Goal: Task Accomplishment & Management: Manage account settings

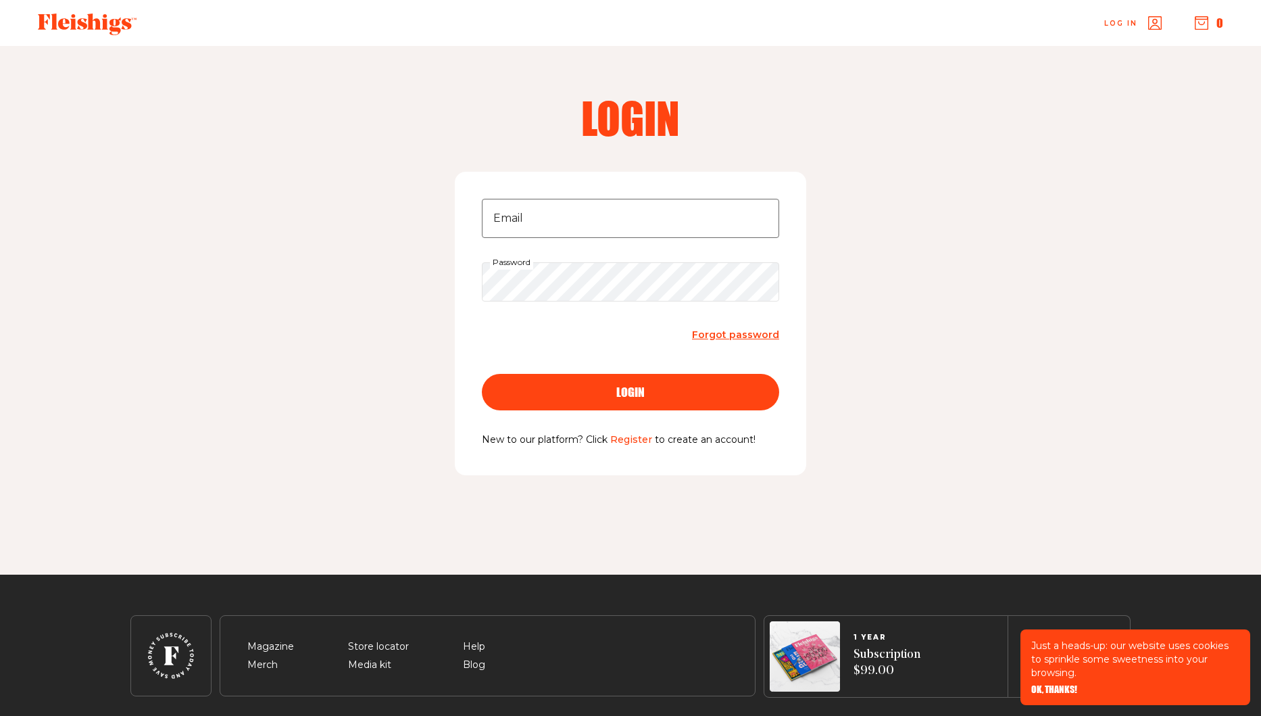
type input "[EMAIL_ADDRESS][DOMAIN_NAME]"
click at [482, 374] on button "login" at bounding box center [630, 392] width 297 height 37
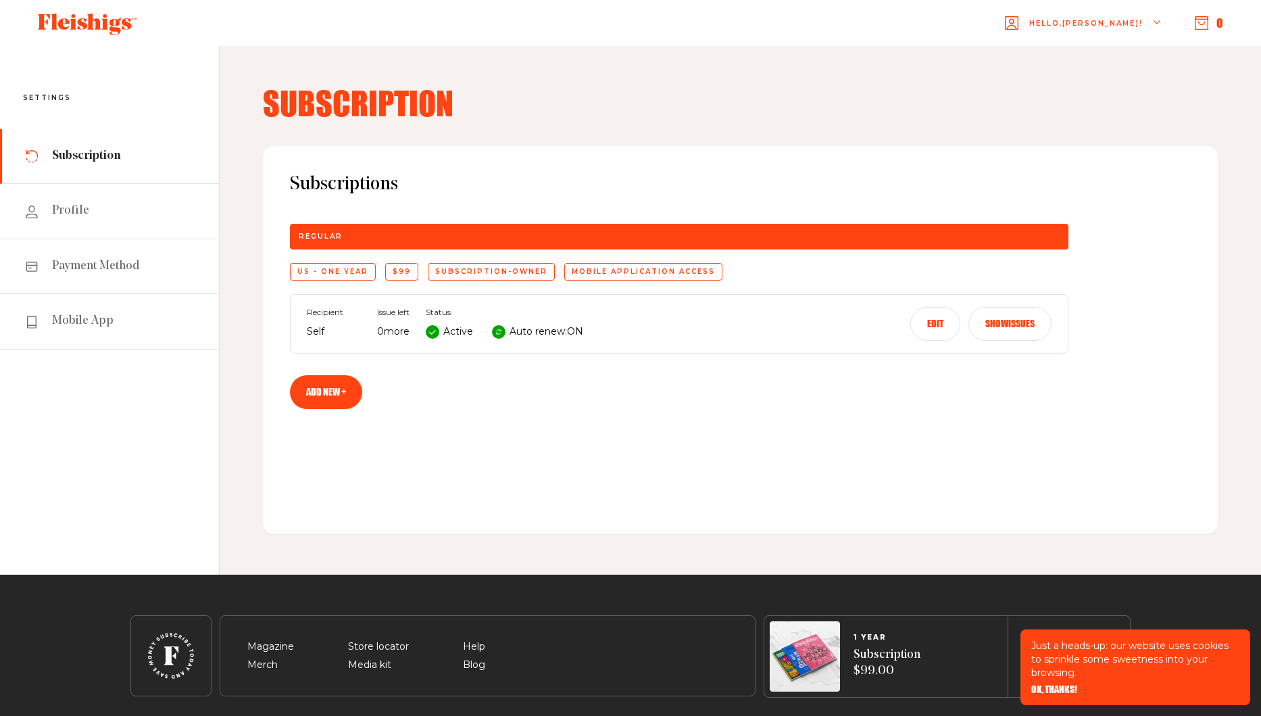
click at [498, 332] on icon at bounding box center [498, 332] width 7 height 7
click at [926, 322] on button "Edit" at bounding box center [935, 324] width 50 height 34
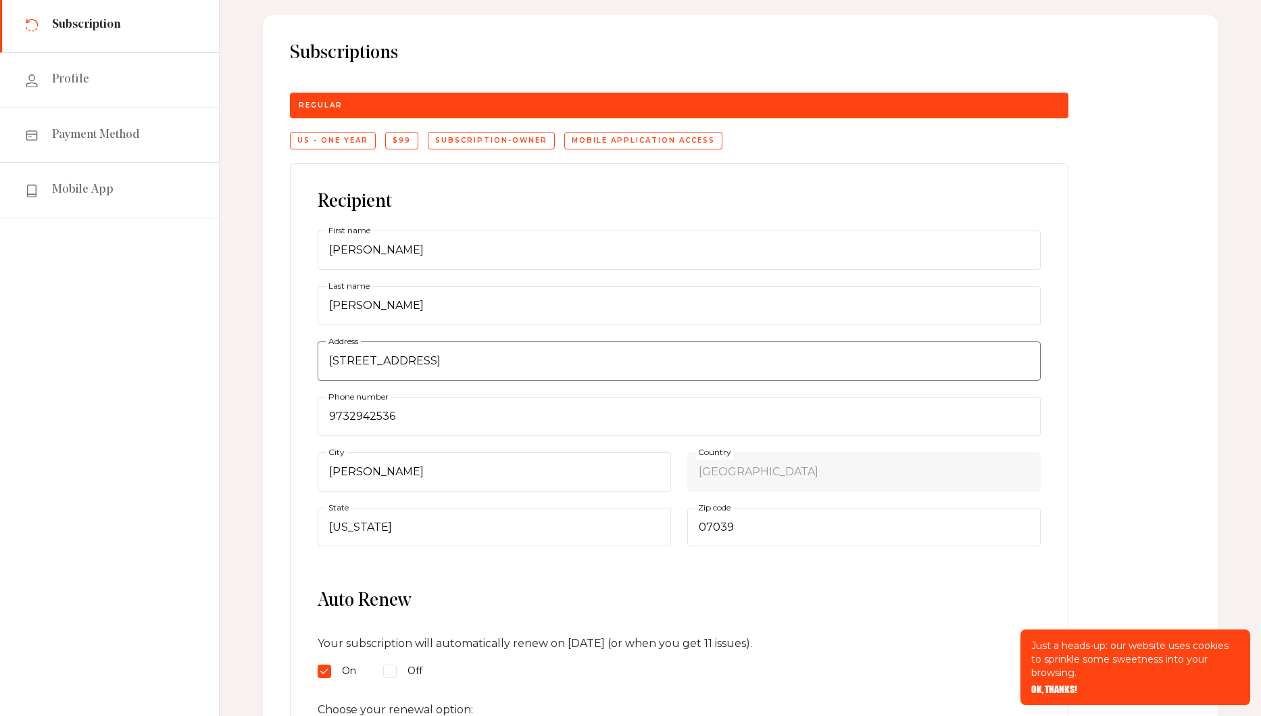
scroll to position [406, 0]
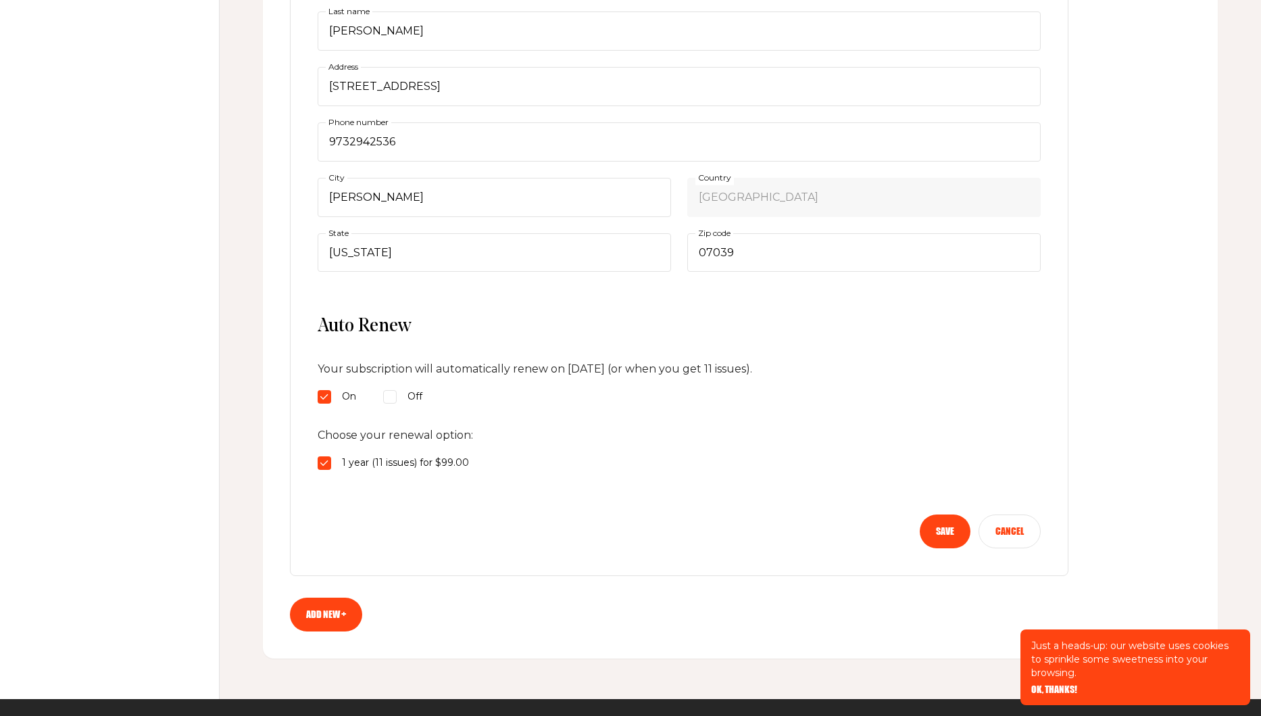
click at [391, 397] on input "Off" at bounding box center [390, 397] width 14 height 14
radio input "true"
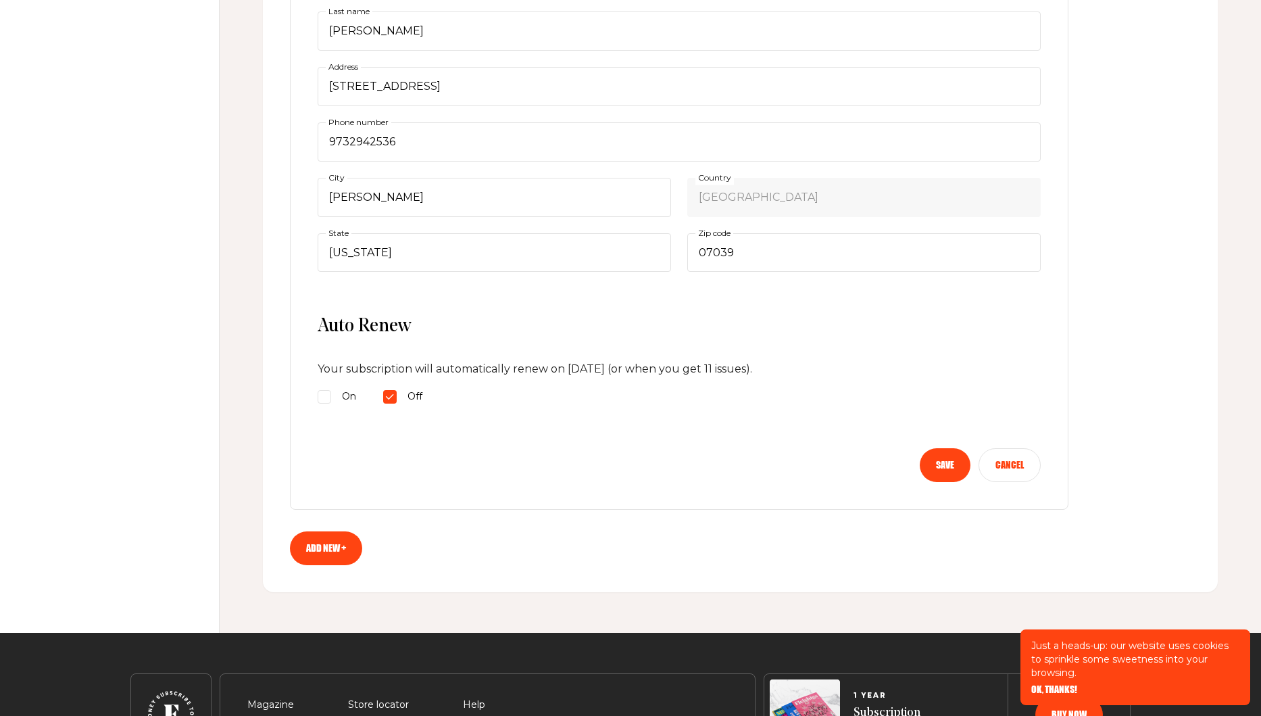
click at [945, 464] on button "Save" at bounding box center [945, 465] width 51 height 34
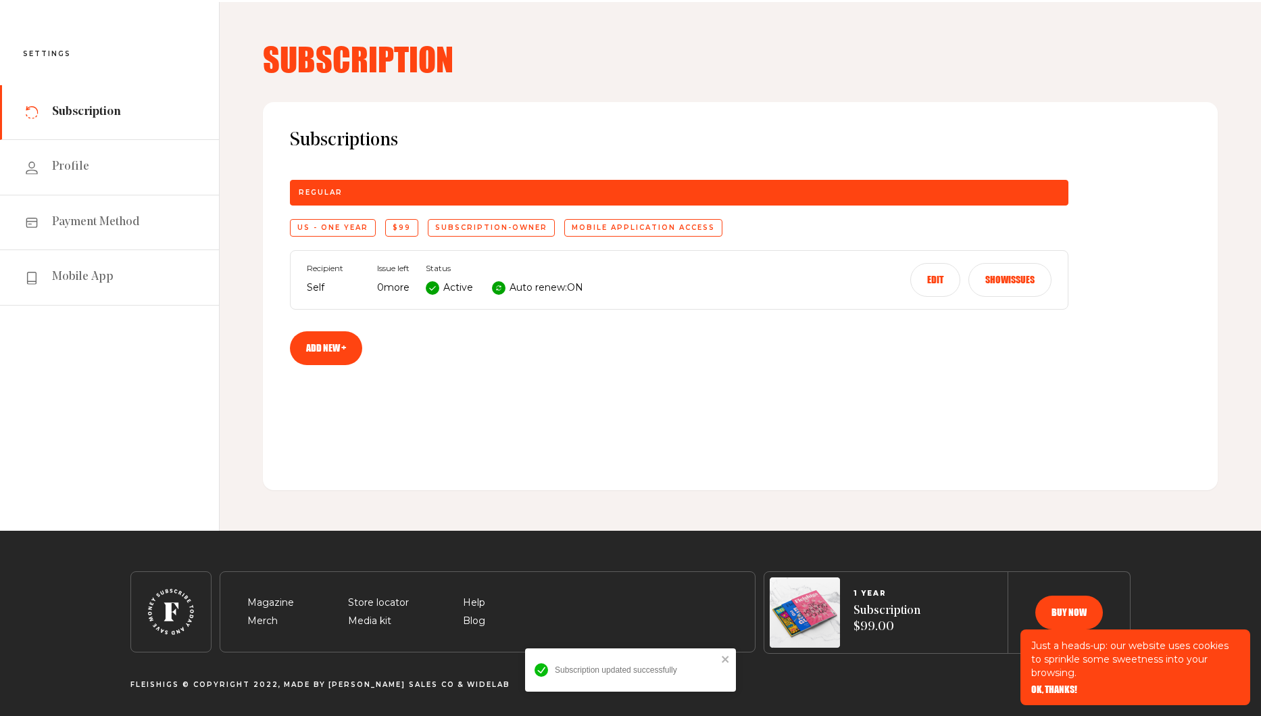
scroll to position [44, 0]
click at [940, 274] on button "Edit" at bounding box center [935, 280] width 50 height 34
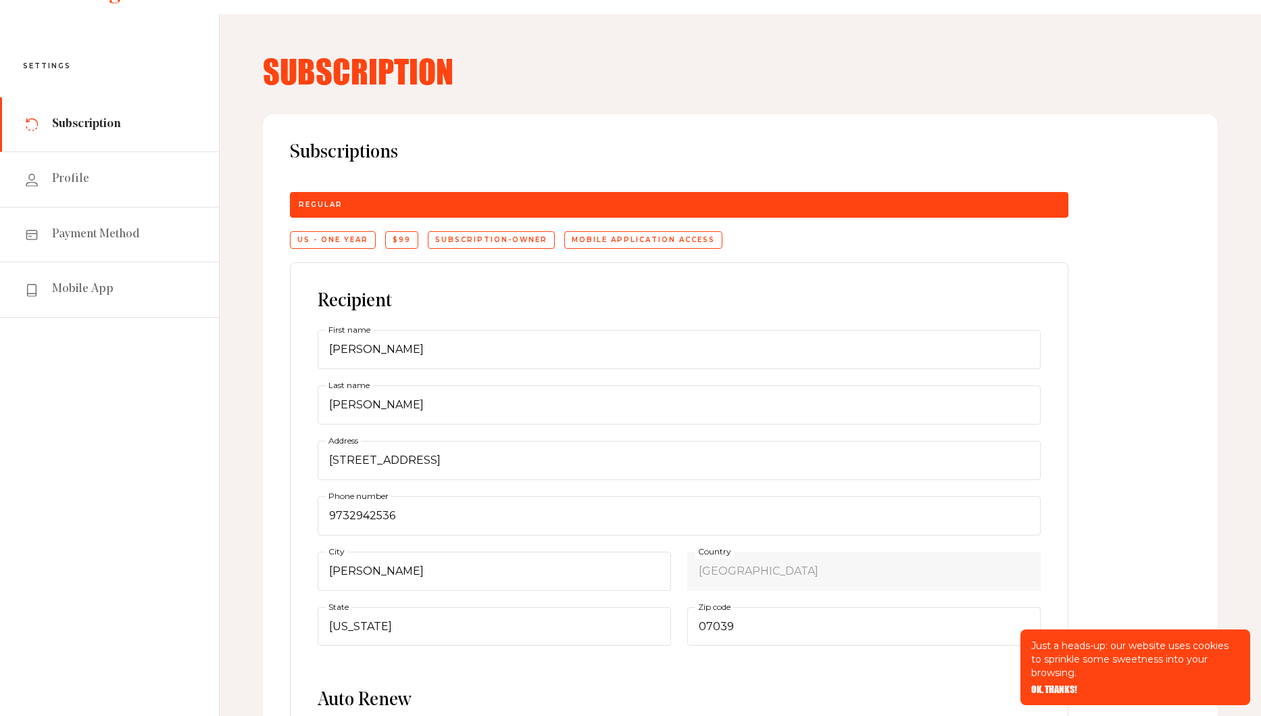
scroll to position [0, 0]
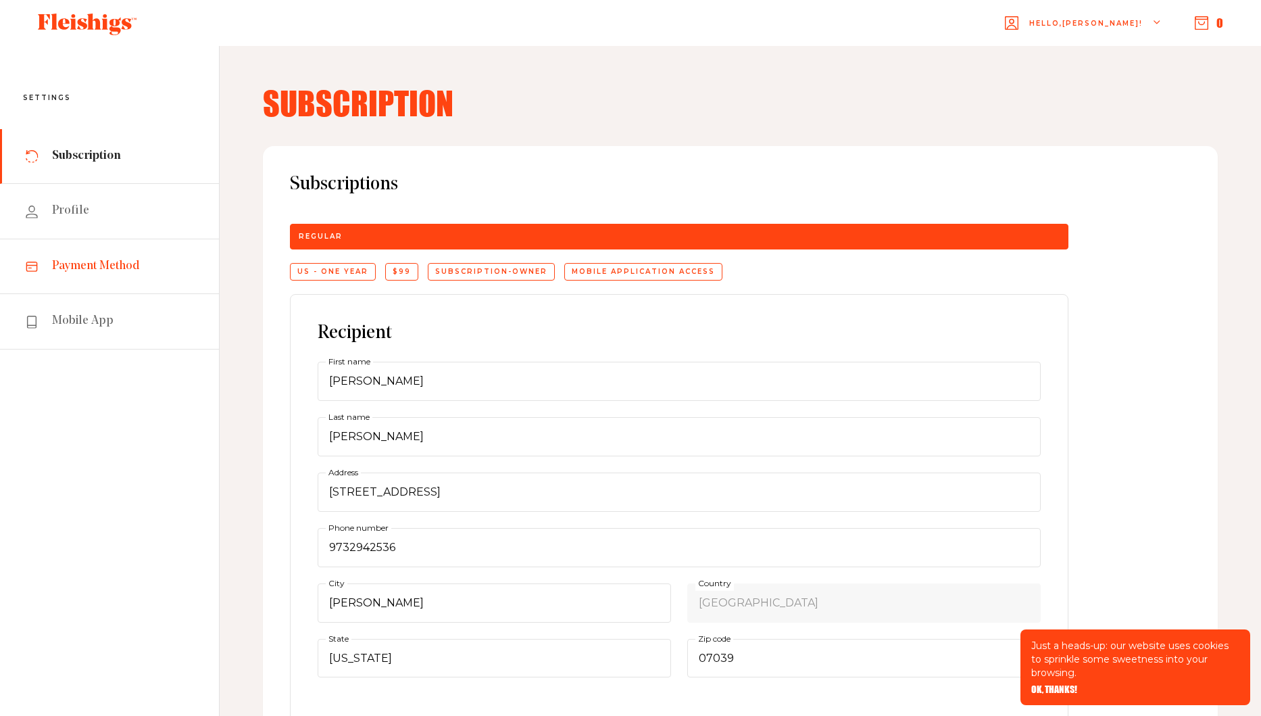
click at [135, 266] on span "Payment Method" at bounding box center [96, 266] width 88 height 16
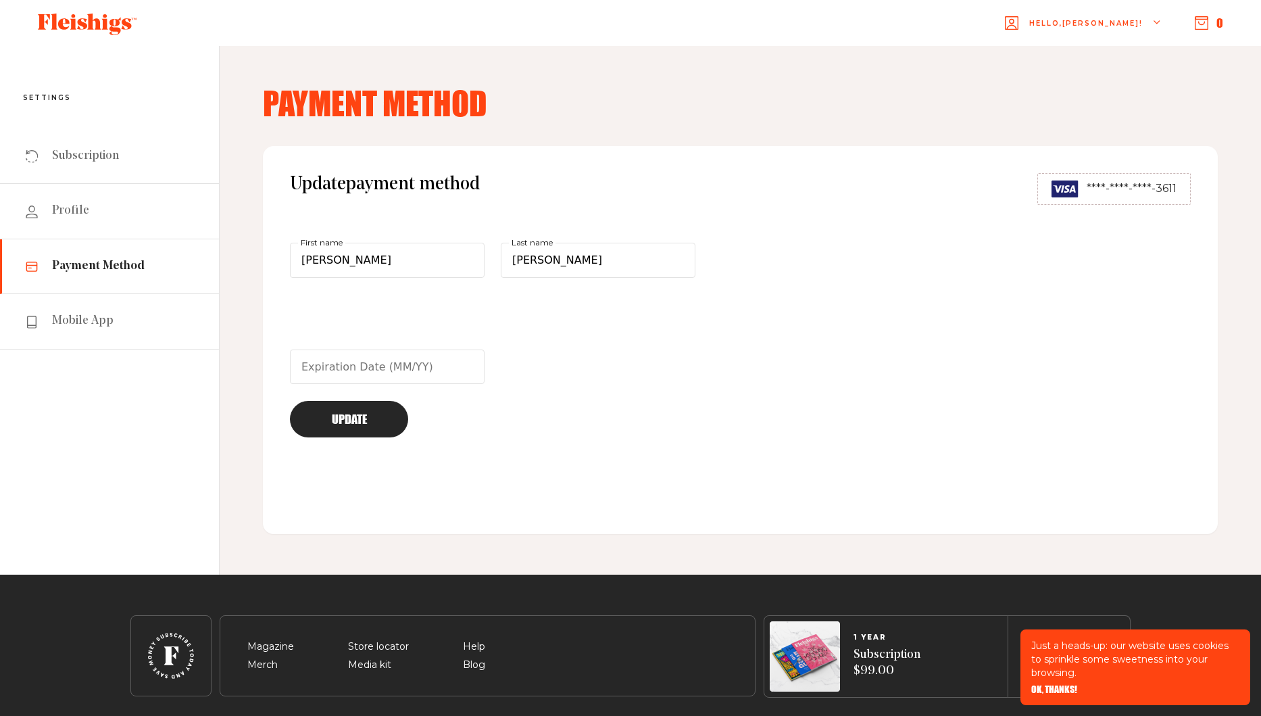
click at [1128, 198] on div "****-****-****-3611" at bounding box center [1114, 189] width 153 height 32
click at [349, 415] on button "Update" at bounding box center [349, 419] width 118 height 37
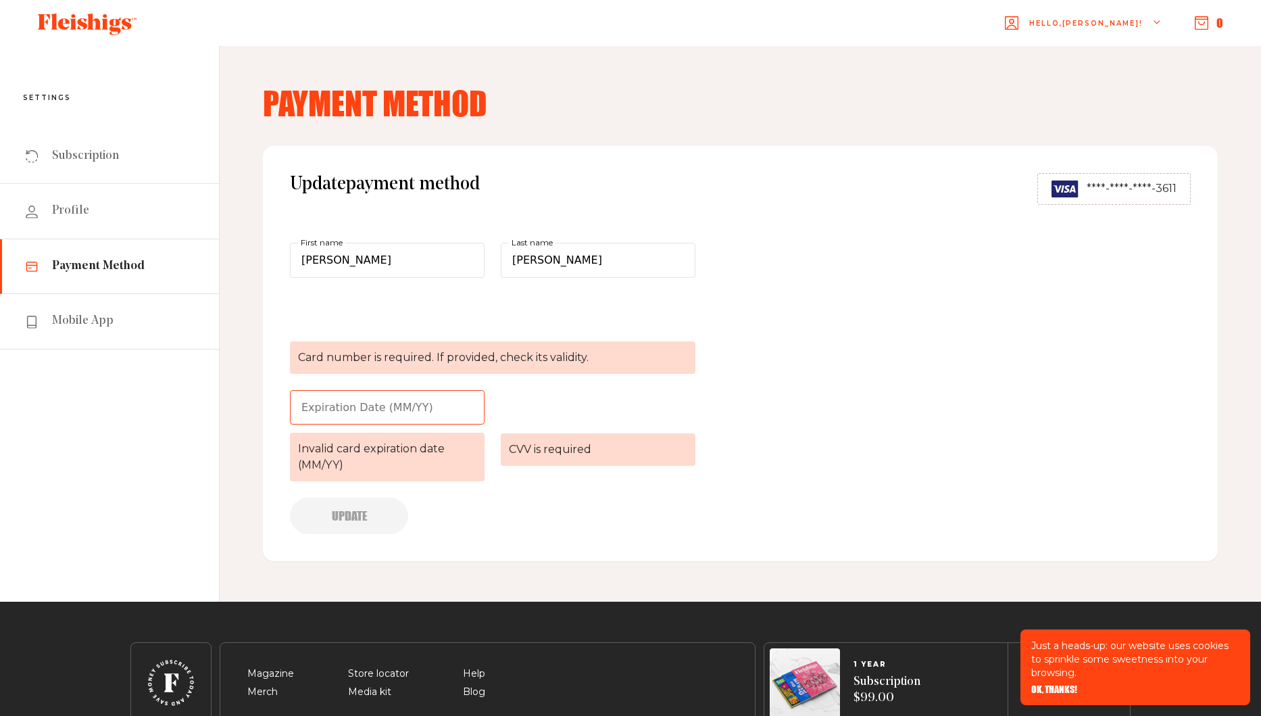
click at [1107, 187] on span "****-****-****-3611" at bounding box center [1132, 188] width 90 height 16
click at [99, 209] on link "Profile" at bounding box center [109, 211] width 219 height 55
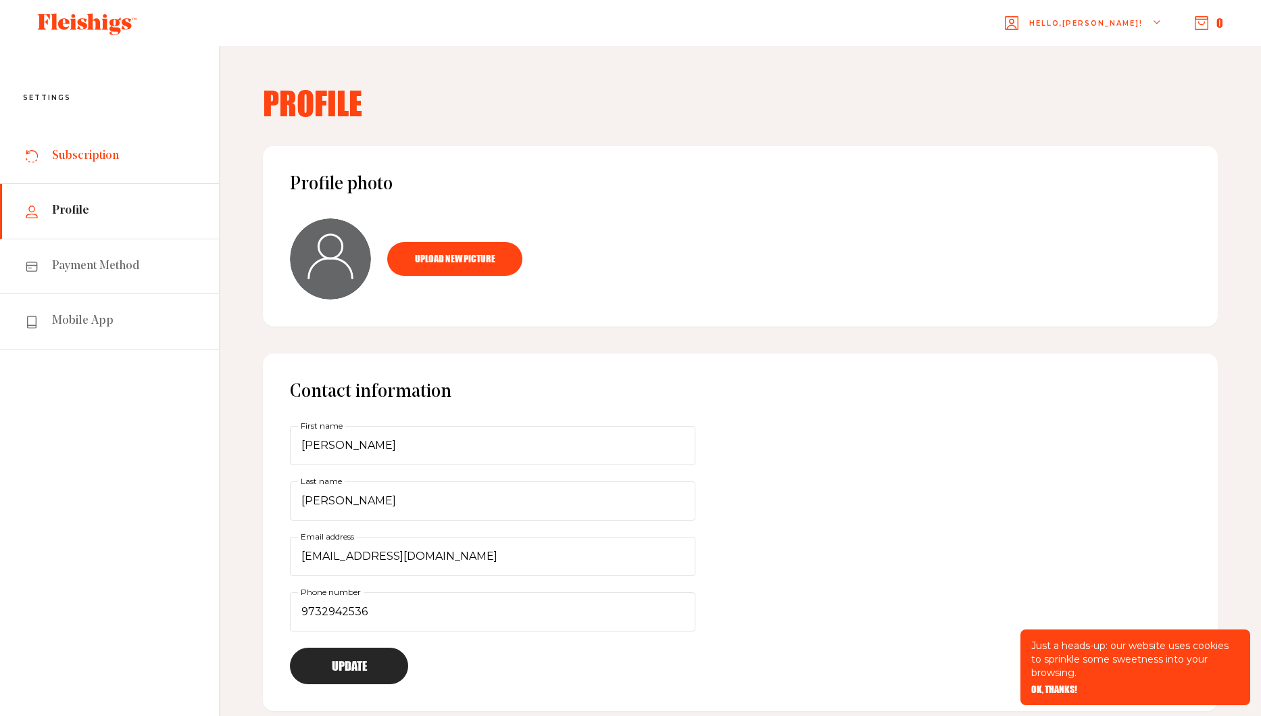
click at [99, 153] on span "Subscription" at bounding box center [85, 156] width 67 height 16
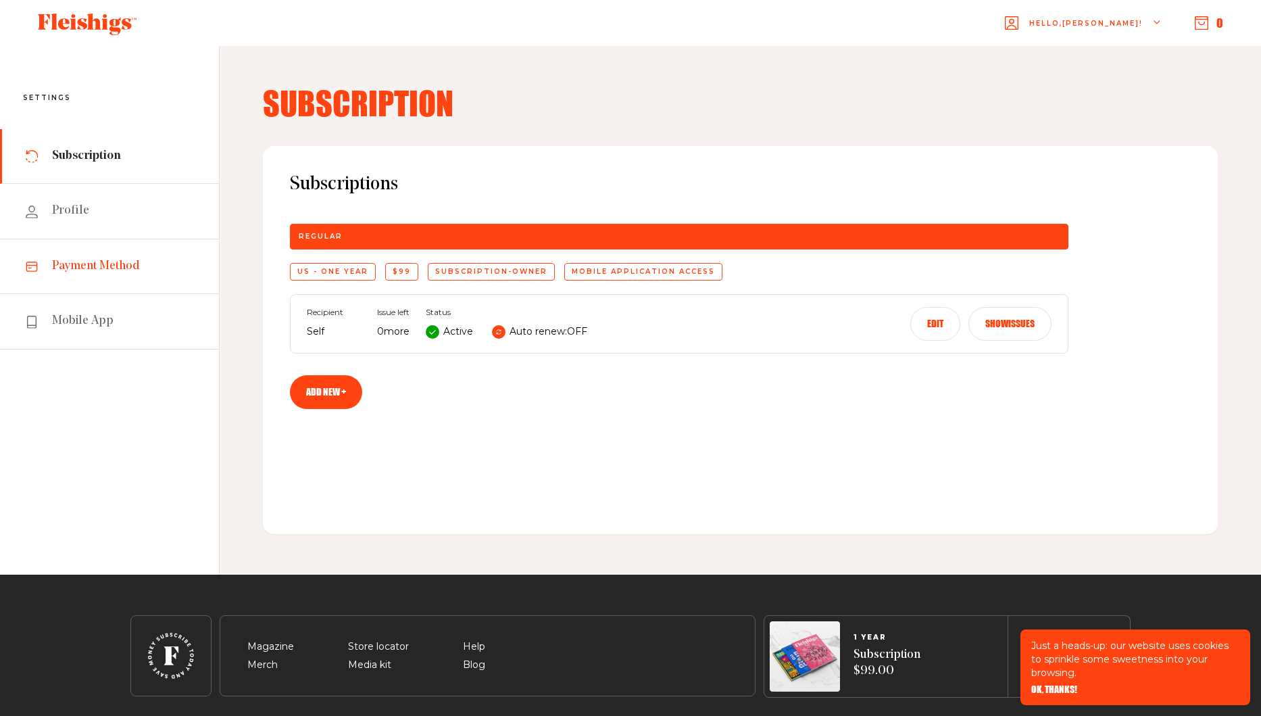
click at [59, 267] on span "Payment Method" at bounding box center [96, 266] width 88 height 16
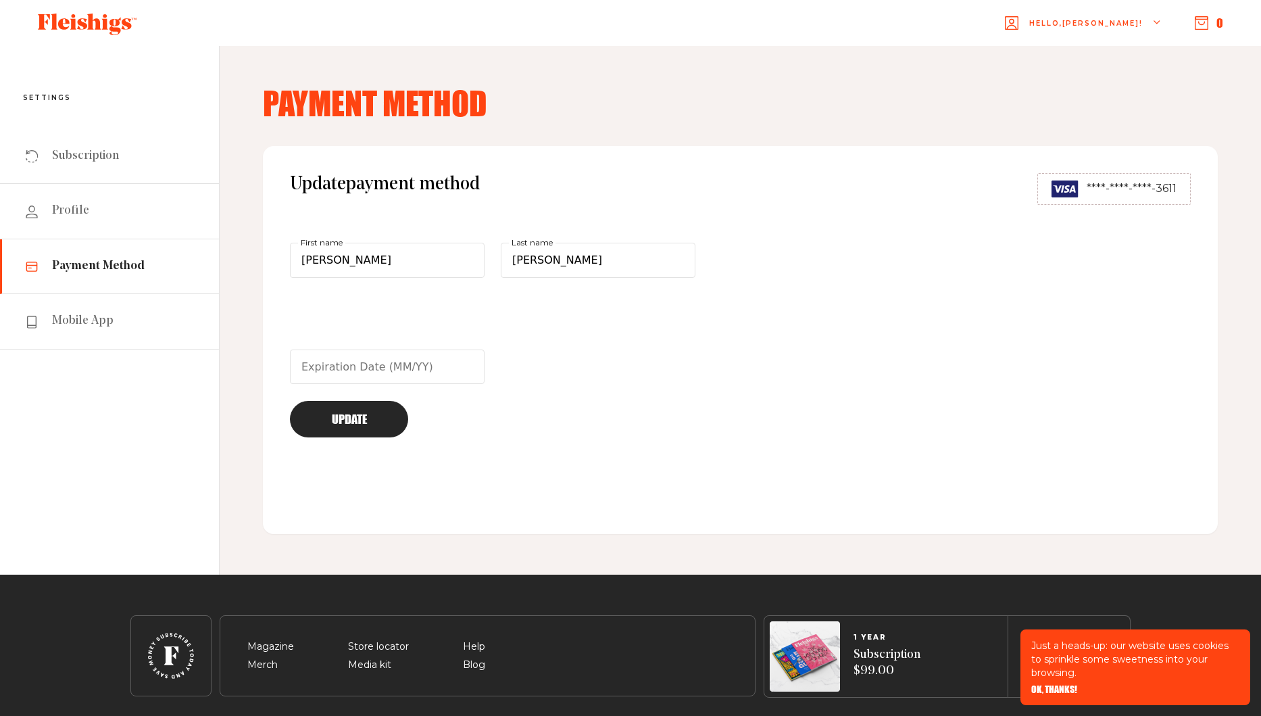
click at [1119, 189] on span "****-****-****-3611" at bounding box center [1132, 188] width 90 height 16
click at [67, 168] on link "Subscription" at bounding box center [109, 156] width 219 height 55
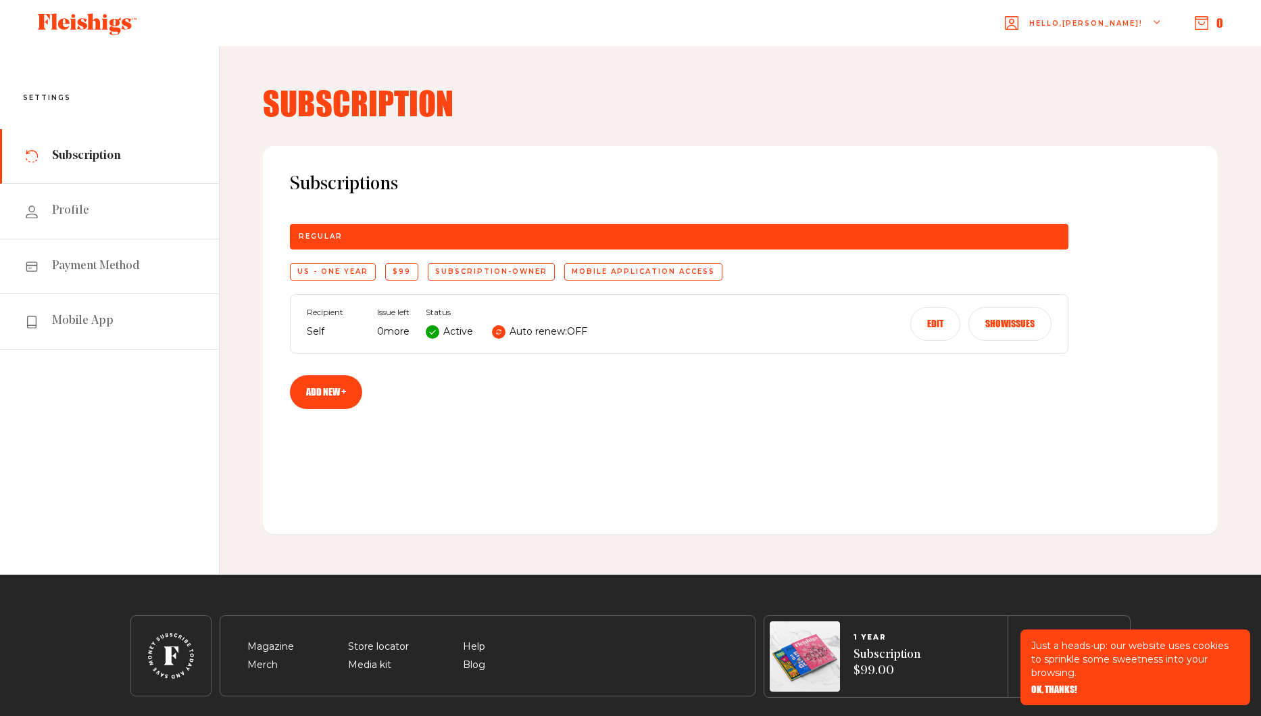
click at [1006, 325] on button "Show issues" at bounding box center [1010, 324] width 83 height 34
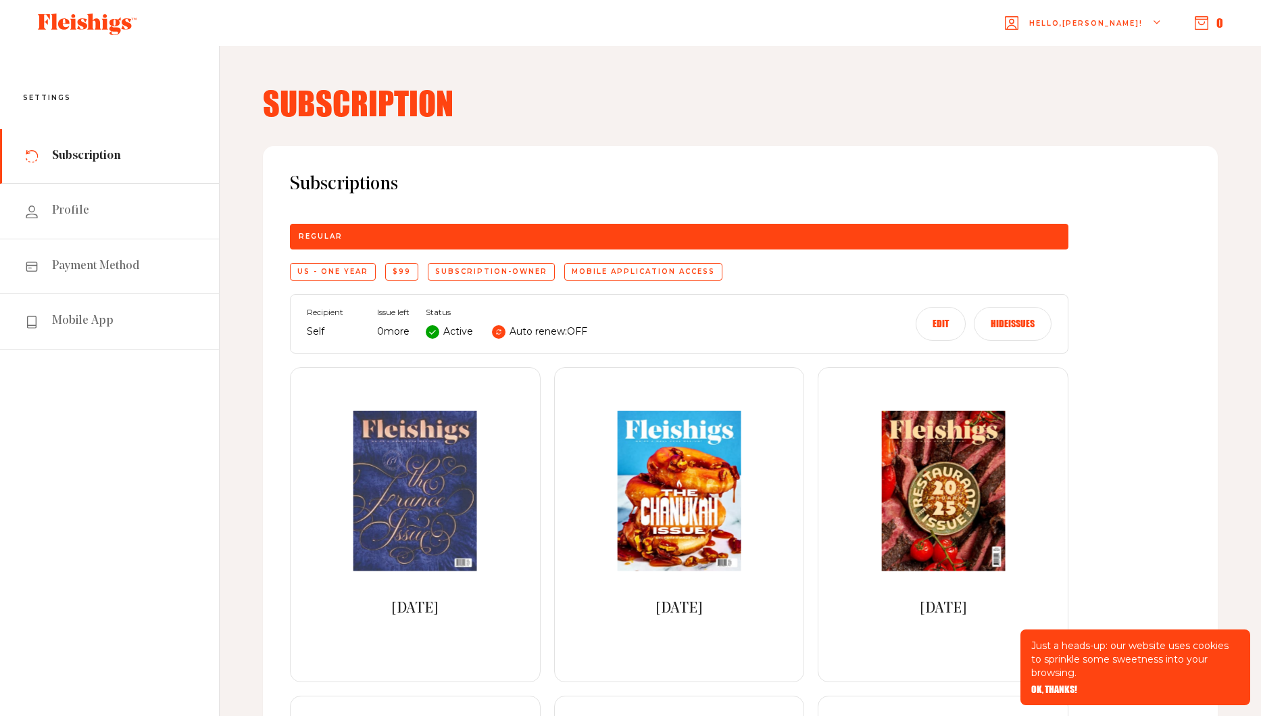
click at [916, 312] on div "Edit Hide issues" at bounding box center [984, 324] width 136 height 34
click at [938, 324] on button "Edit" at bounding box center [941, 324] width 50 height 34
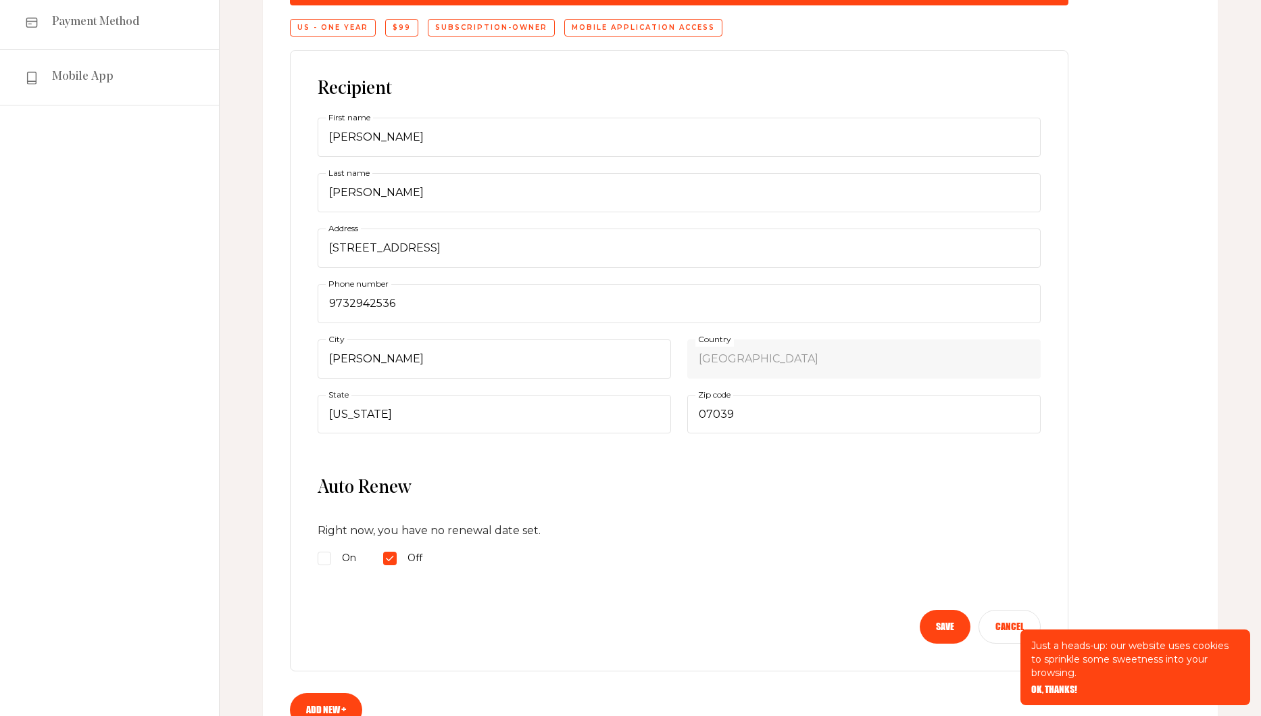
scroll to position [237, 0]
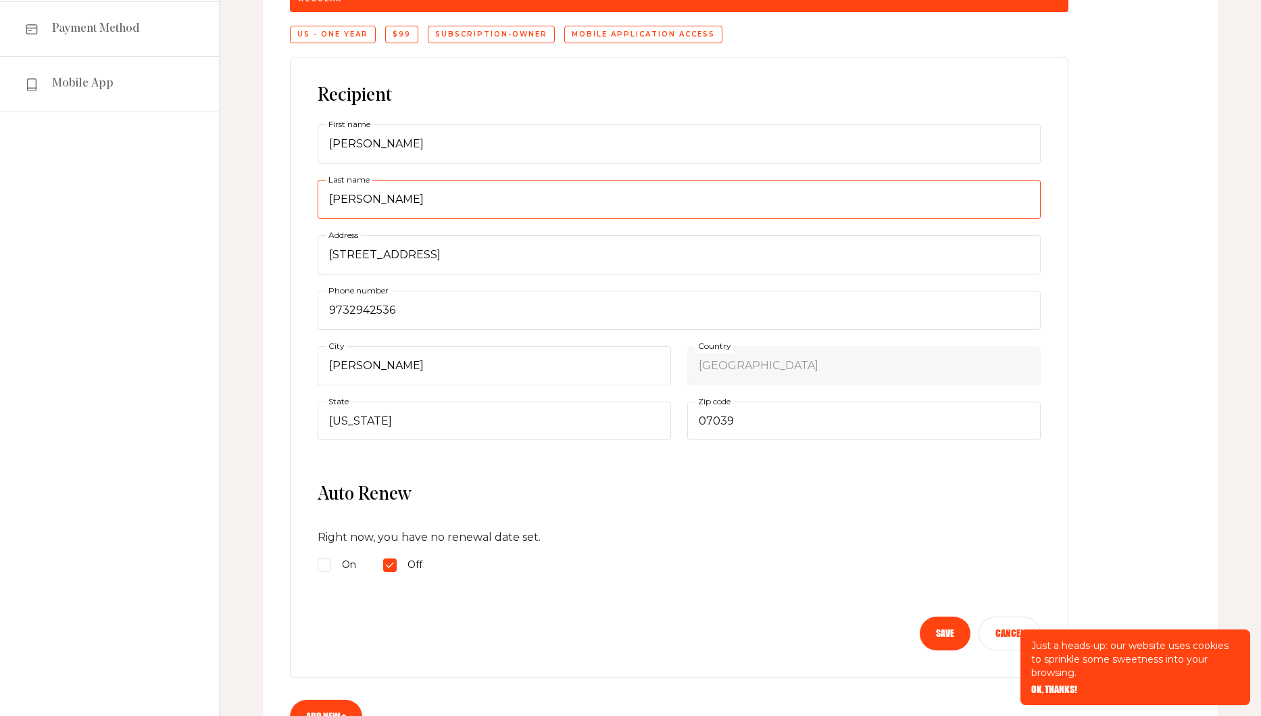
drag, startPoint x: 322, startPoint y: 196, endPoint x: 335, endPoint y: 198, distance: 13.0
click at [335, 198] on input "J Sheris" at bounding box center [679, 199] width 723 height 39
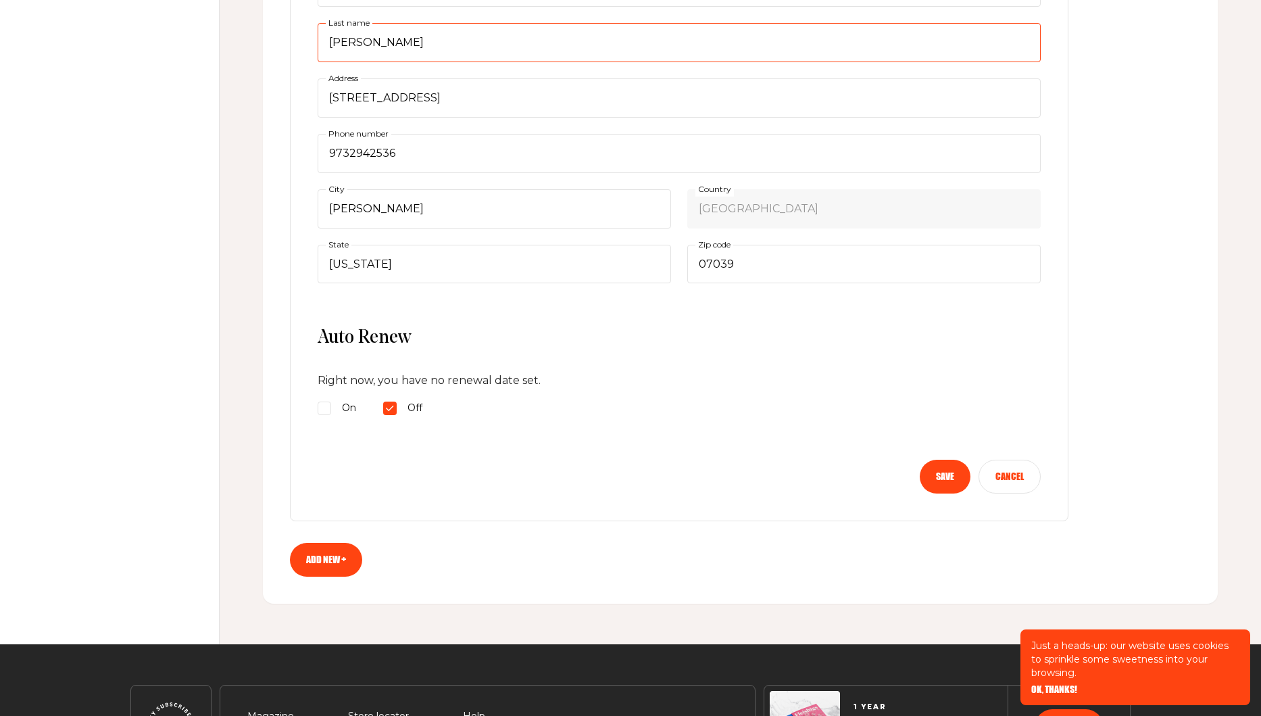
scroll to position [440, 0]
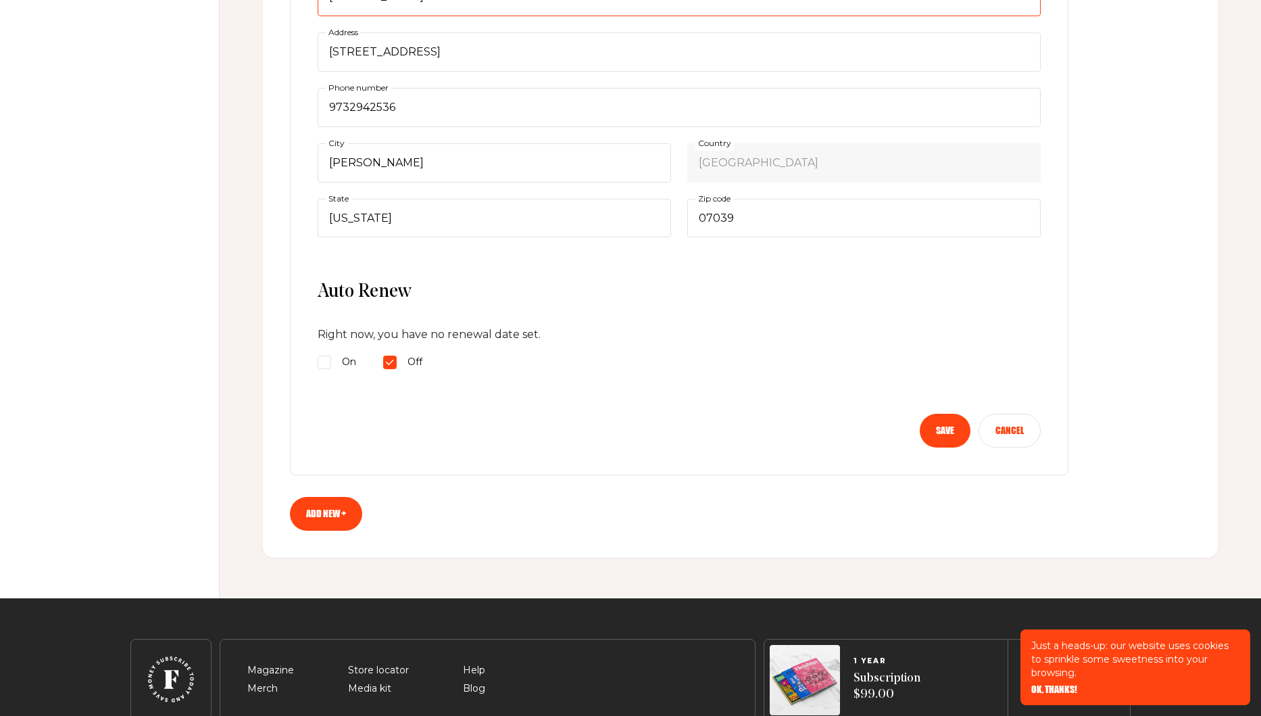
type input "Sheris"
click at [942, 427] on button "Save" at bounding box center [945, 431] width 51 height 34
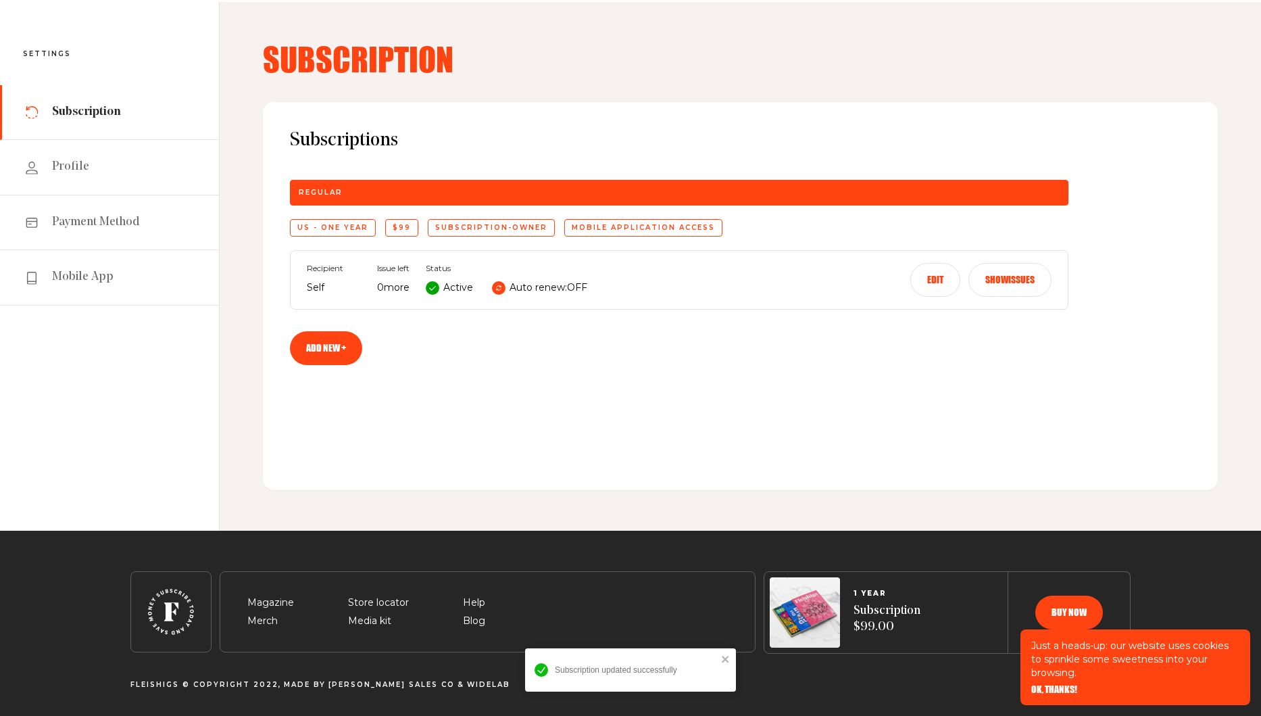
scroll to position [44, 0]
click at [1054, 685] on span "OK, THANKS!" at bounding box center [1054, 679] width 46 height 9
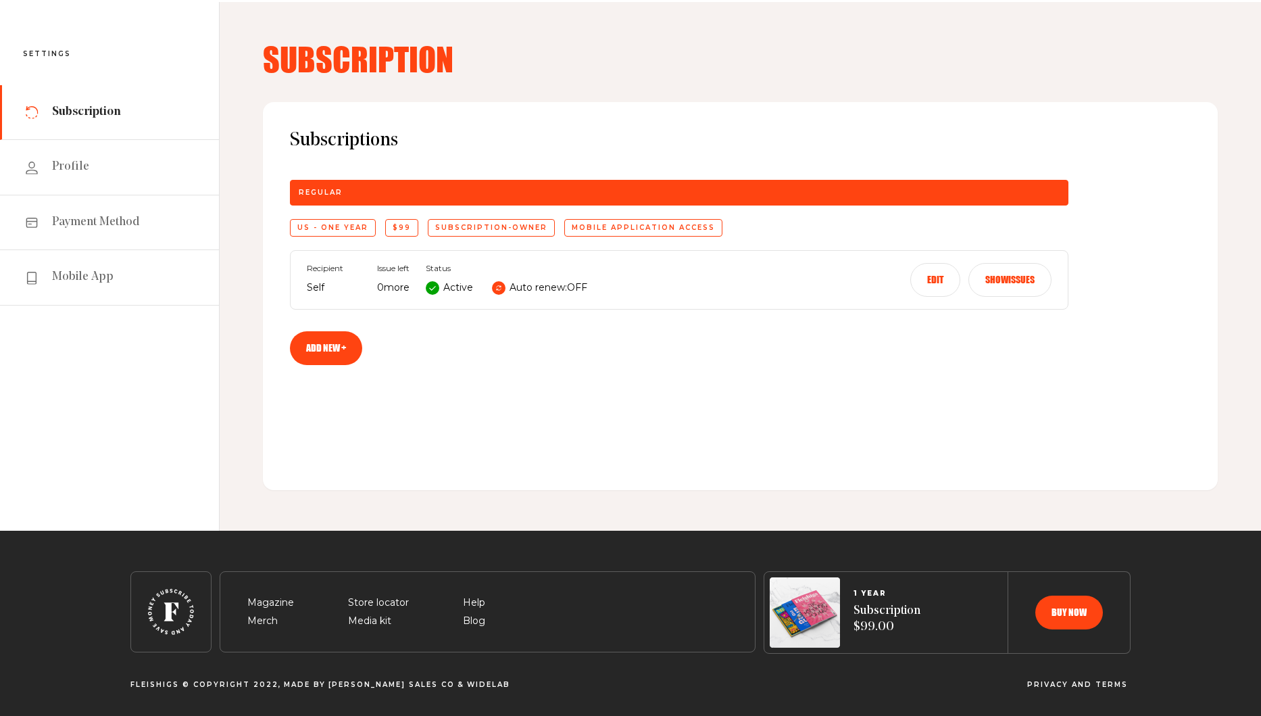
click at [445, 287] on div "Active" at bounding box center [449, 288] width 47 height 16
click at [71, 281] on span "Mobile App" at bounding box center [83, 277] width 62 height 16
